Goal: Task Accomplishment & Management: Manage account settings

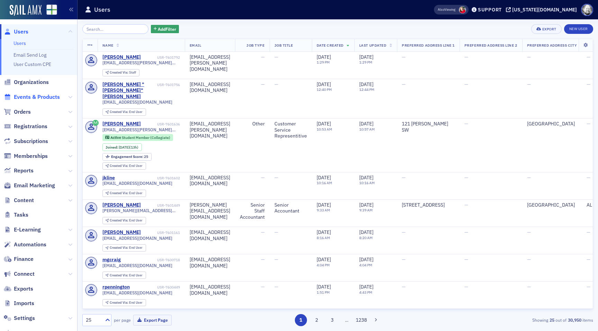
click at [35, 96] on span "Events & Products" at bounding box center [37, 97] width 46 height 8
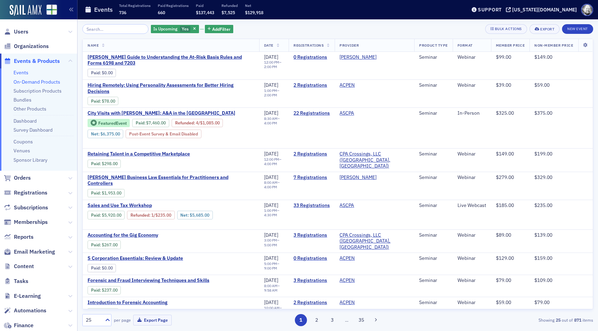
click at [36, 83] on link "On-Demand Products" at bounding box center [36, 82] width 47 height 6
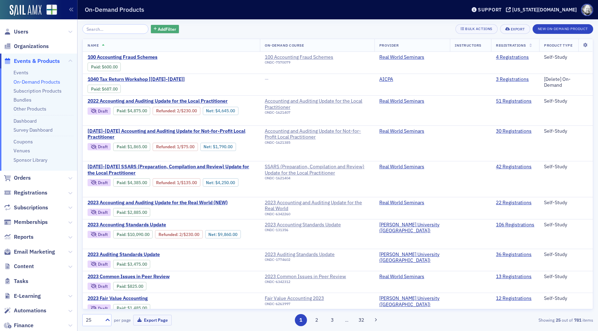
click at [162, 27] on span "Add Filter" at bounding box center [167, 29] width 18 height 6
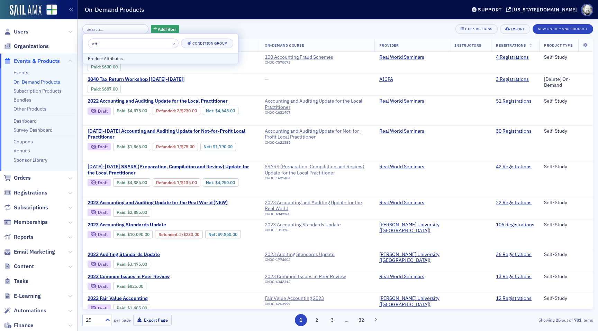
type input "att"
click at [134, 58] on div "Product Attributes" at bounding box center [160, 58] width 145 height 6
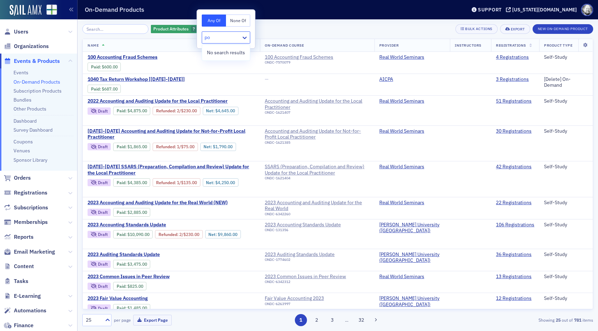
type input "p"
type input "a"
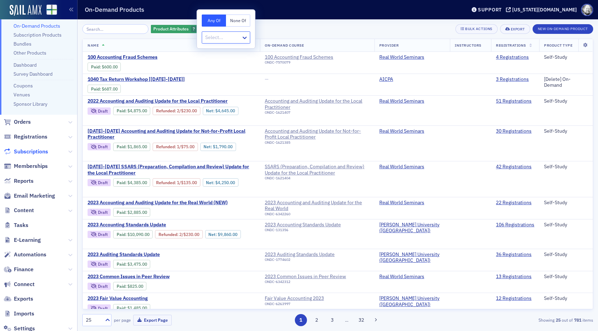
scroll to position [105, 0]
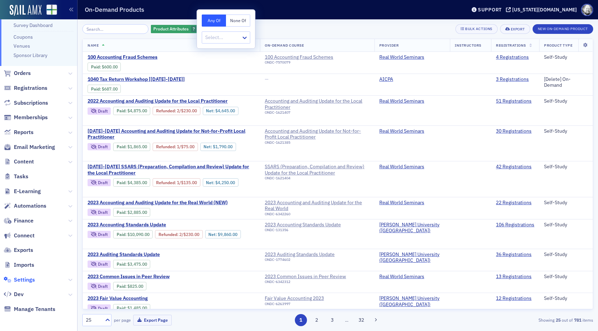
click at [24, 281] on span "Settings" at bounding box center [24, 280] width 21 height 8
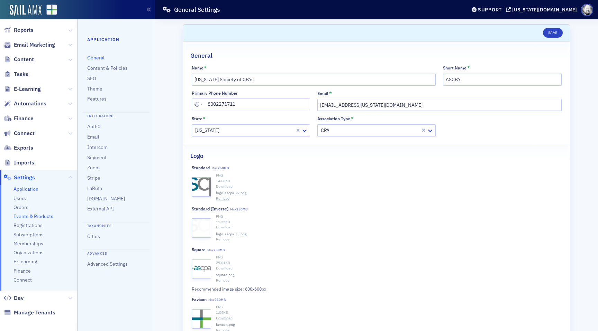
click at [35, 213] on span "Events & Products" at bounding box center [33, 216] width 40 height 7
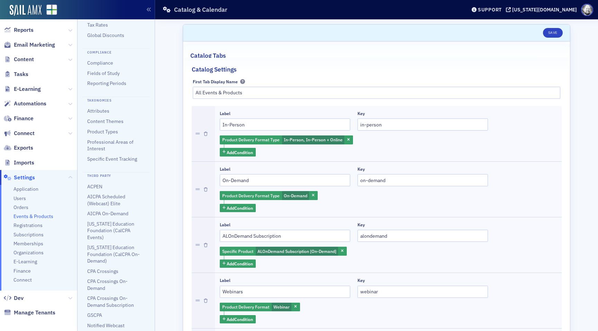
scroll to position [101, 0]
click at [94, 108] on link "Attributes" at bounding box center [98, 111] width 22 height 6
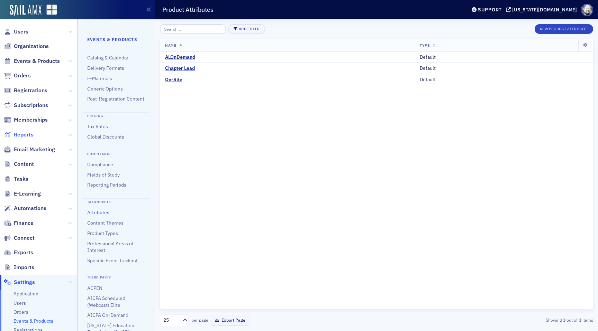
click at [27, 137] on span "Reports" at bounding box center [24, 135] width 20 height 8
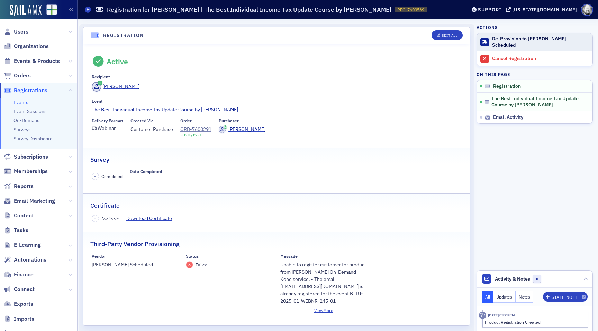
click at [504, 43] on div "Re-Provision to [PERSON_NAME] Scheduled" at bounding box center [540, 42] width 97 height 12
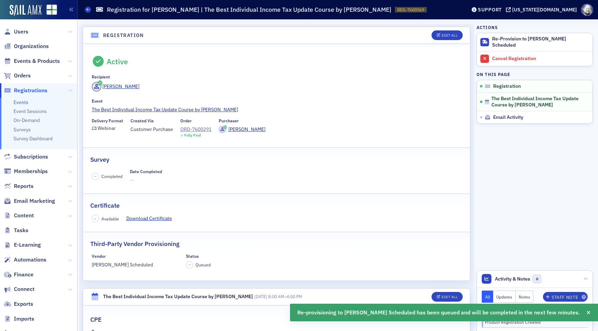
click at [253, 84] on div "Heath Carter" at bounding box center [277, 88] width 370 height 12
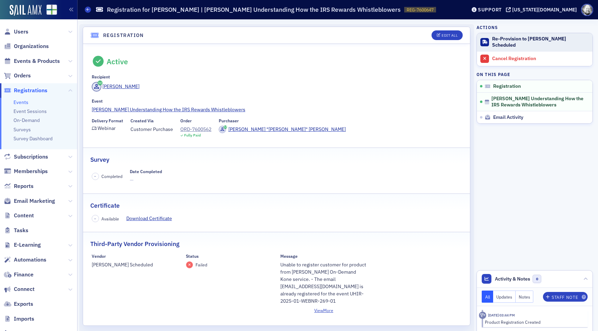
click at [516, 40] on div "Re-Provision to [PERSON_NAME] Scheduled" at bounding box center [540, 42] width 97 height 12
